Goal: Transaction & Acquisition: Purchase product/service

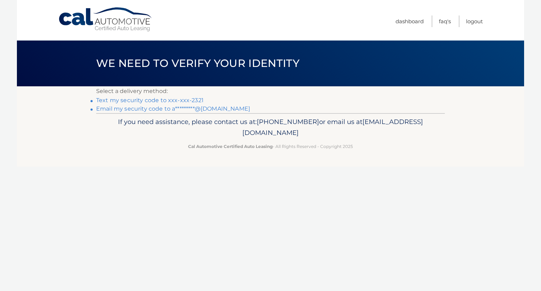
click at [190, 100] on link "Text my security code to xxx-xxx-2321" at bounding box center [149, 100] width 107 height 7
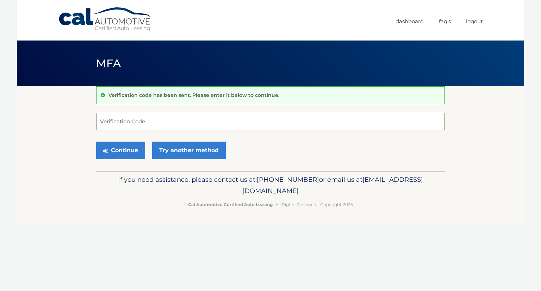
click at [223, 117] on input "Verification Code" at bounding box center [270, 122] width 348 height 18
type input "582640"
click at [131, 142] on button "Continue" at bounding box center [120, 150] width 49 height 18
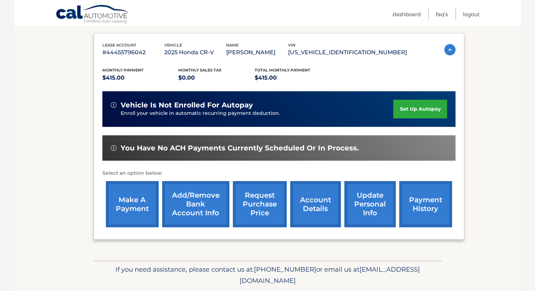
scroll to position [135, 0]
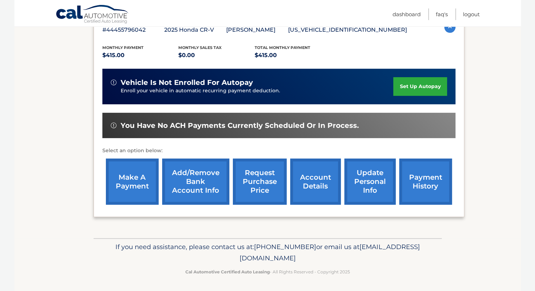
click at [134, 179] on link "make a payment" at bounding box center [132, 181] width 53 height 46
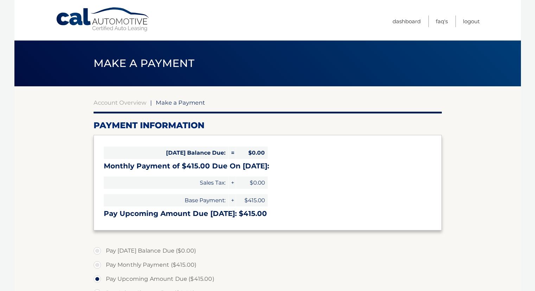
select select "ZGVjY2Q1NzktYmQ0Ni00YjliLTg5MWItZTkyODIyM2VlNDYw"
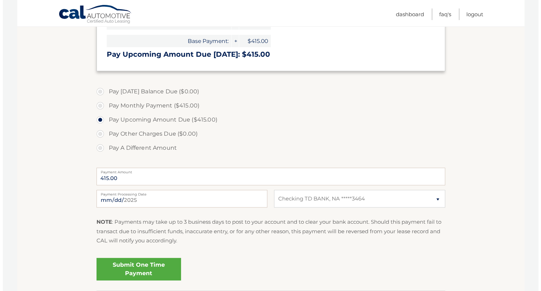
scroll to position [160, 0]
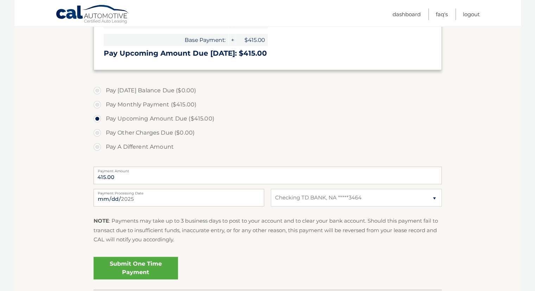
click at [156, 266] on link "Submit One Time Payment" at bounding box center [136, 268] width 84 height 23
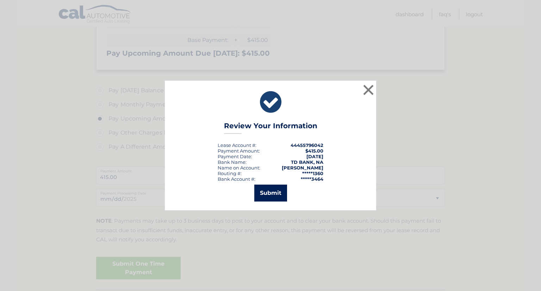
click at [272, 195] on button "Submit" at bounding box center [270, 192] width 33 height 17
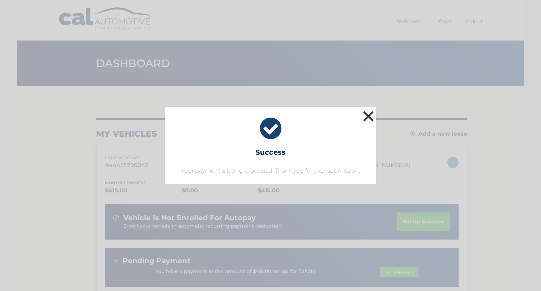
click at [369, 115] on button "×" at bounding box center [368, 116] width 14 height 14
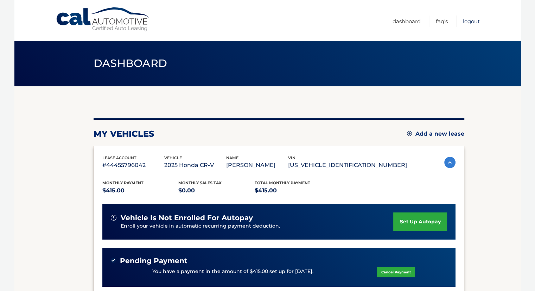
click at [472, 19] on link "Logout" at bounding box center [471, 21] width 17 height 12
